Goal: Communication & Community: Answer question/provide support

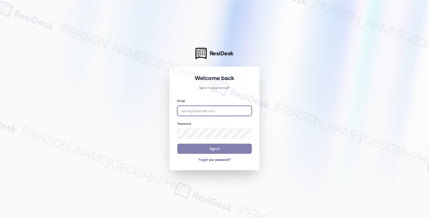
click at [224, 110] on input "email" at bounding box center [214, 111] width 75 height 10
type input "[EMAIL_ADDRESS][PERSON_NAME][DOMAIN_NAME]"
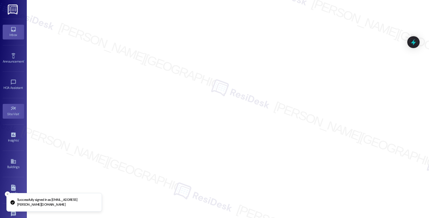
click at [13, 34] on div "Inbox" at bounding box center [13, 34] width 27 height 5
